Goal: Transaction & Acquisition: Subscribe to service/newsletter

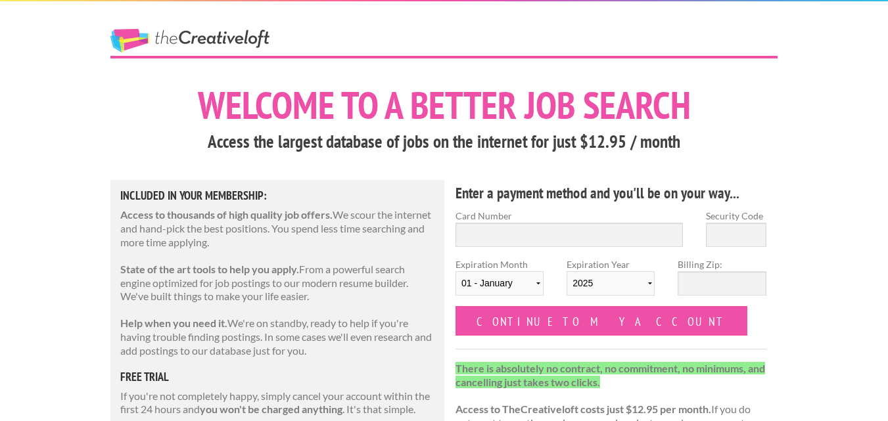
click at [183, 52] on link "The Creative Loft" at bounding box center [189, 41] width 159 height 24
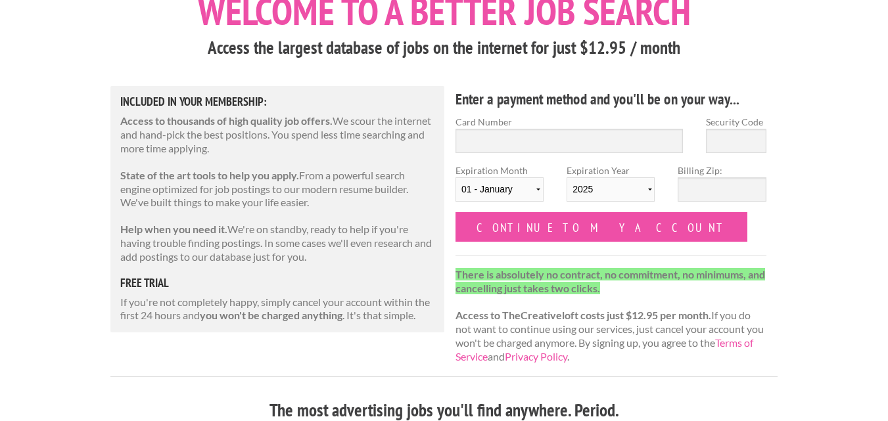
scroll to position [124, 0]
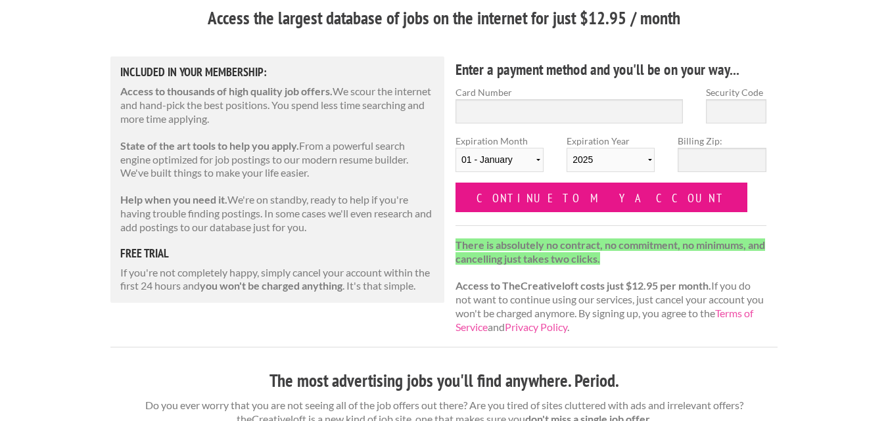
click at [508, 191] on input "Continue to my account" at bounding box center [602, 198] width 292 height 30
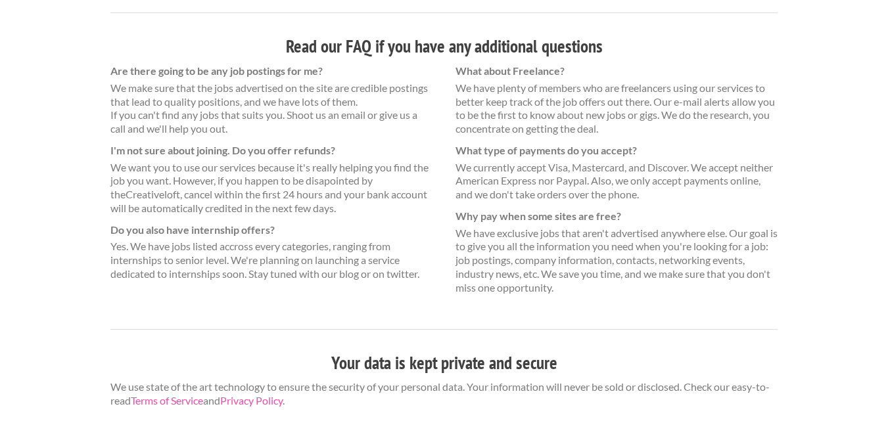
scroll to position [0, 0]
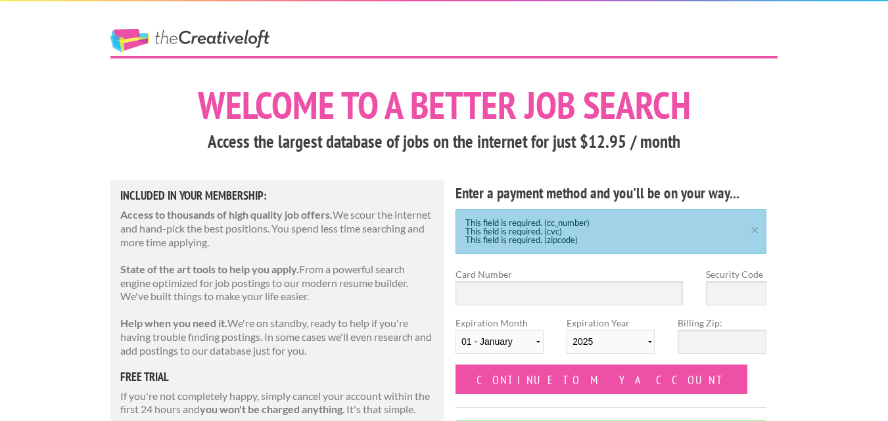
click at [151, 36] on link "The Creative Loft" at bounding box center [189, 41] width 159 height 24
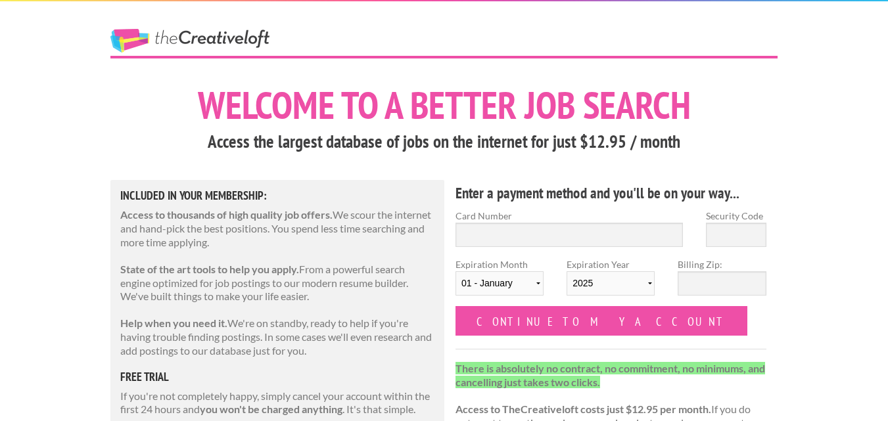
click at [151, 36] on link "The Creative Loft" at bounding box center [189, 41] width 159 height 24
